Goal: Find specific page/section: Find specific page/section

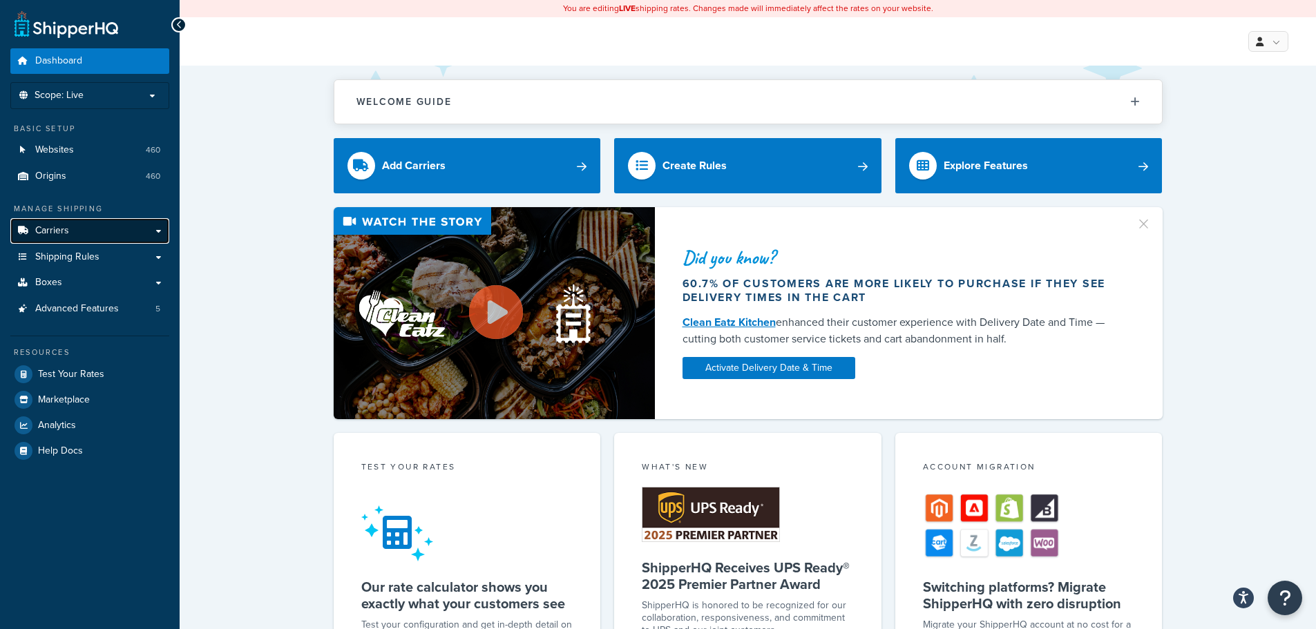
click at [139, 229] on link "Carriers" at bounding box center [89, 231] width 159 height 26
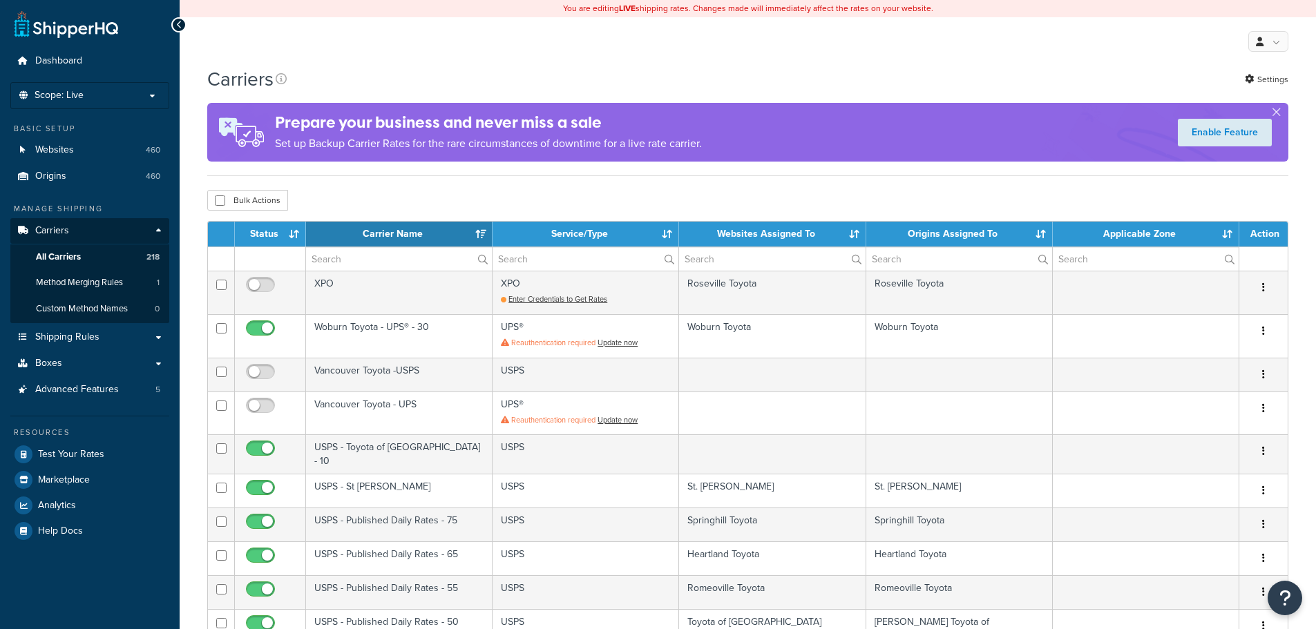
select select "15"
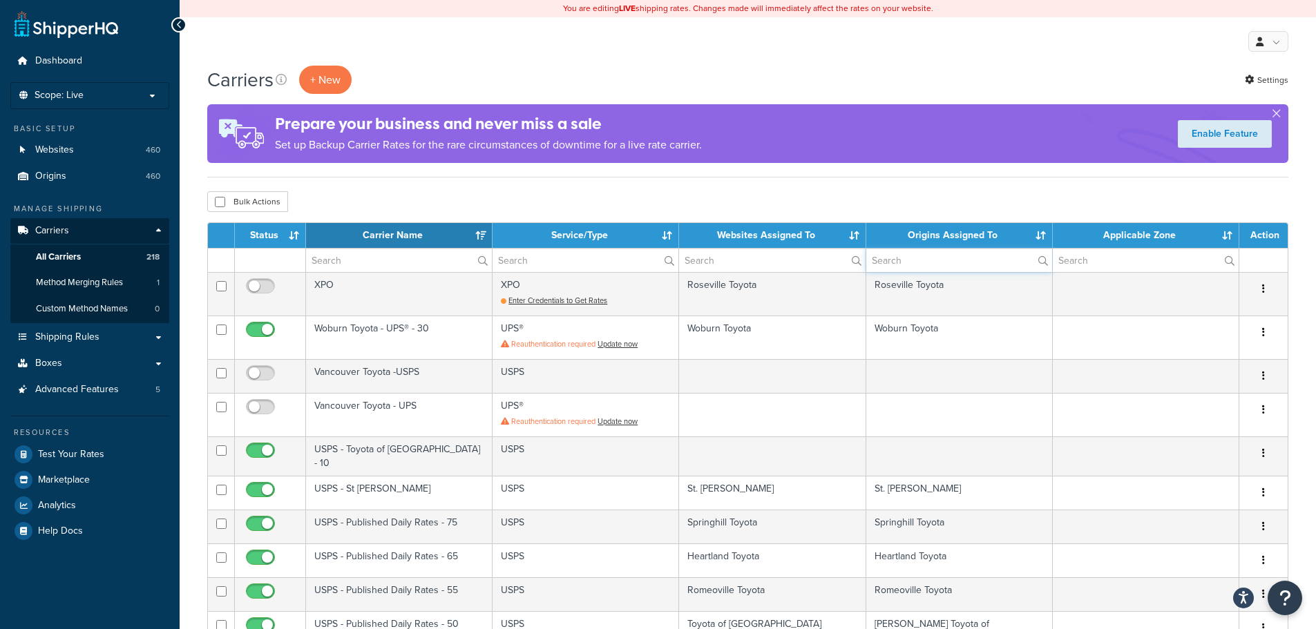
click at [930, 255] on input "text" at bounding box center [959, 260] width 186 height 23
paste input "cavender toyota"
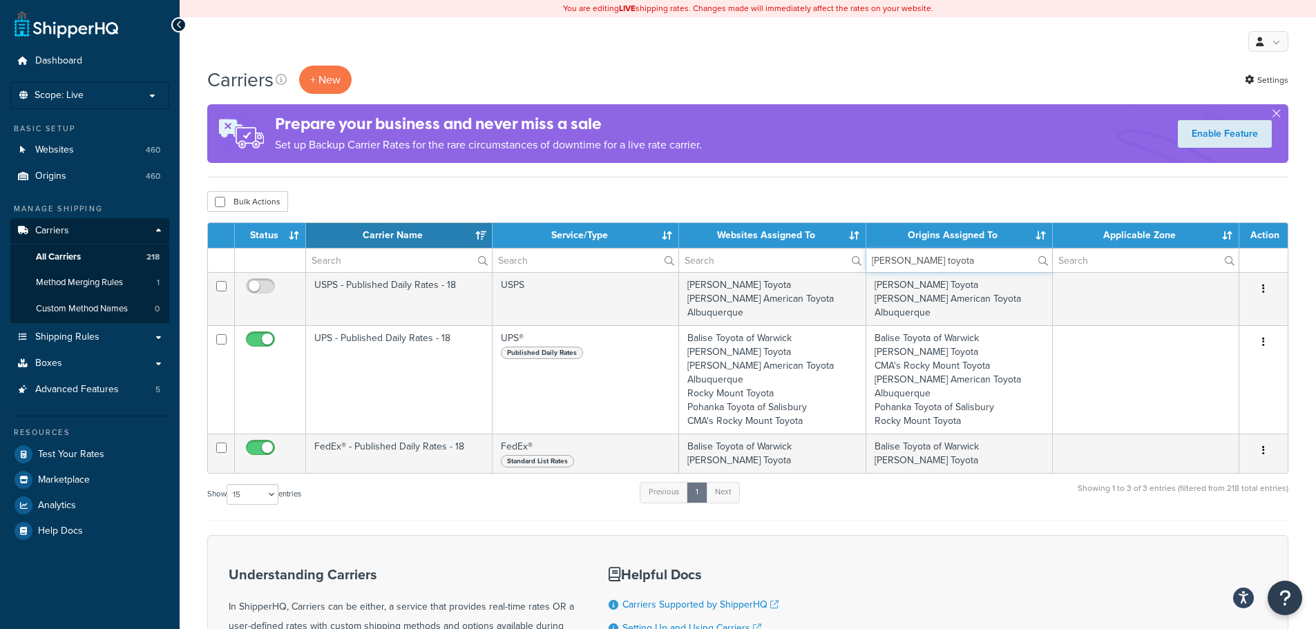
click at [984, 258] on input "cavender toyota" at bounding box center [959, 260] width 186 height 23
paste input "Mike Calvert T"
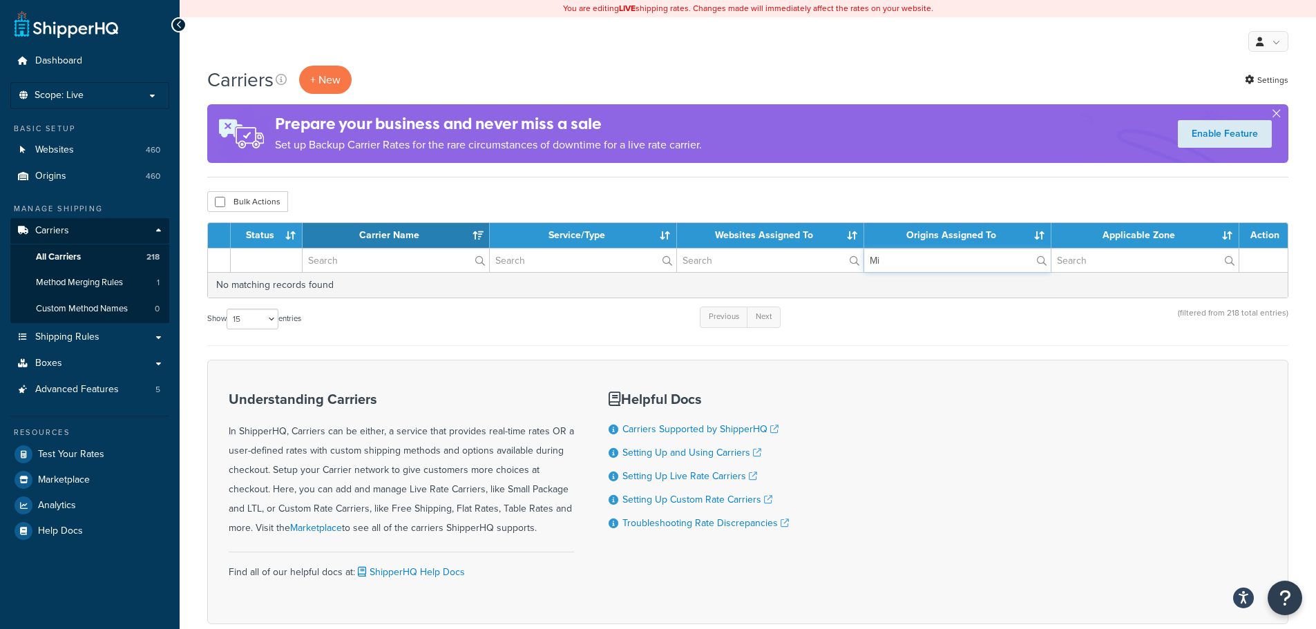
type input "M"
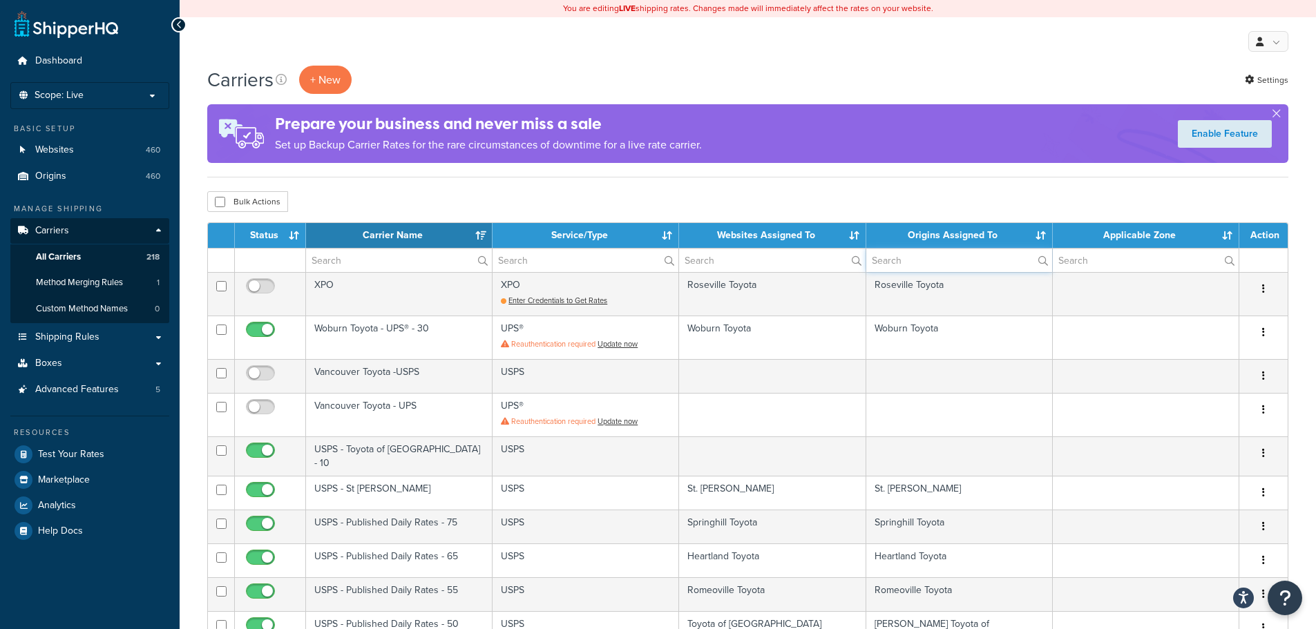
click at [917, 258] on input "text" at bounding box center [959, 260] width 186 height 23
paste input "Mike Calvert Toyota"
type input "Mike Calvert Toyota"
click at [1091, 261] on input "text" at bounding box center [1146, 260] width 186 height 23
click at [799, 245] on th "Websites Assigned To" at bounding box center [772, 235] width 186 height 25
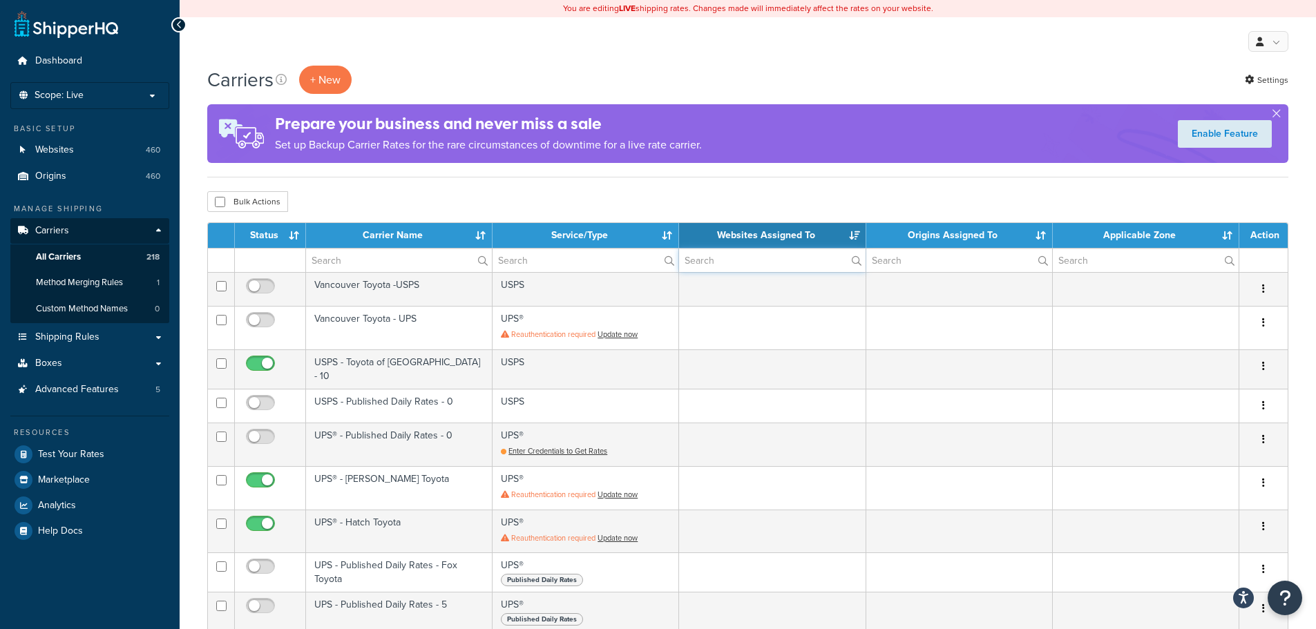
click at [782, 253] on input "text" at bounding box center [772, 260] width 186 height 23
paste input "Mike Calvert Toyota"
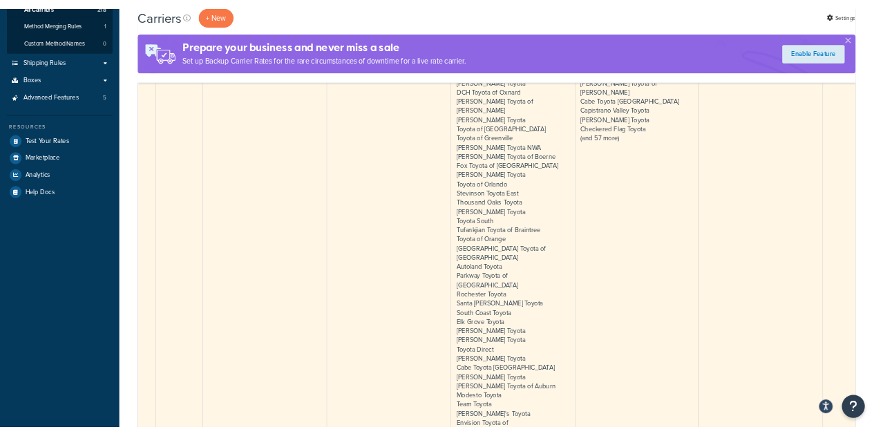
scroll to position [23, 0]
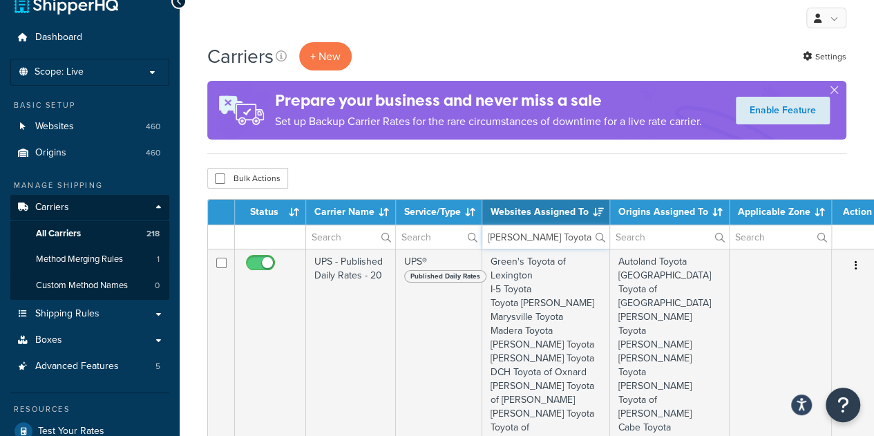
type input "Mike Calvert Toyota"
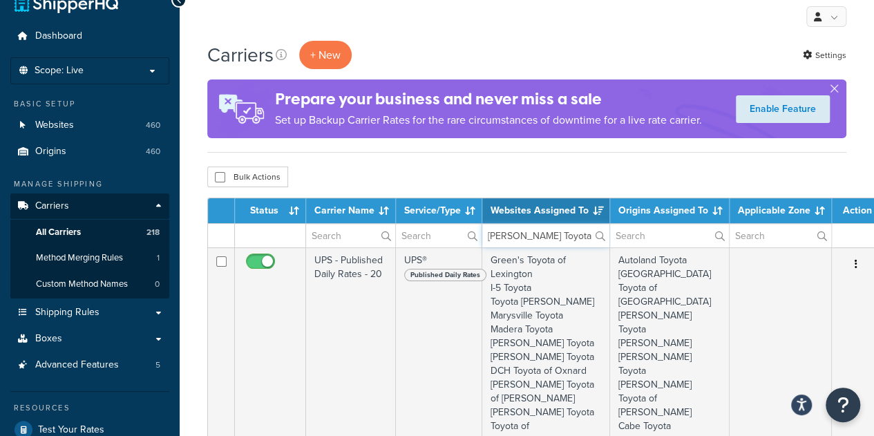
scroll to position [24, 0]
